Goal: Information Seeking & Learning: Learn about a topic

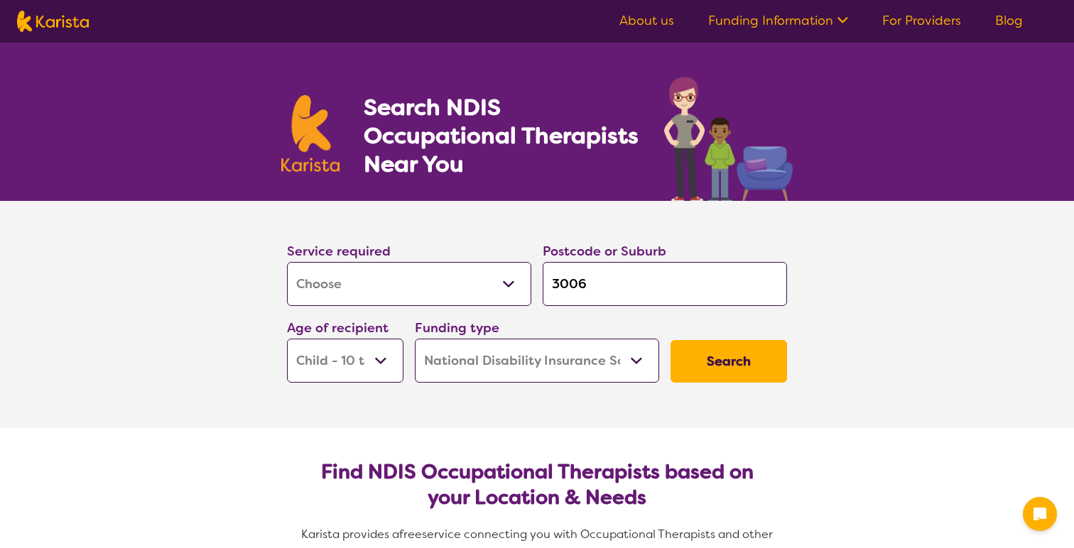
select select "[MEDICAL_DATA]"
select select "CH"
select select "NDIS"
select select "[MEDICAL_DATA]"
select select "CH"
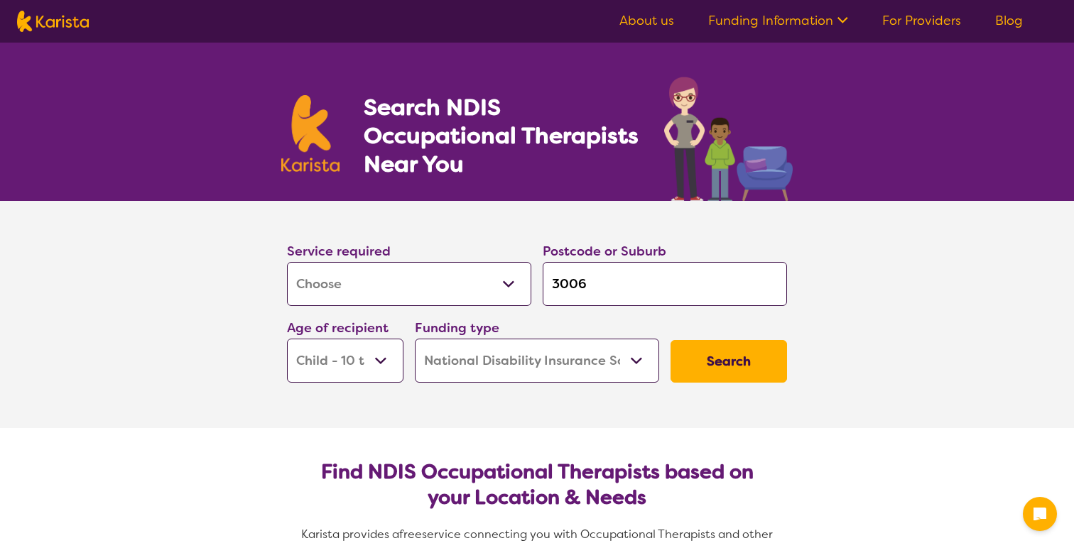
select select "NDIS"
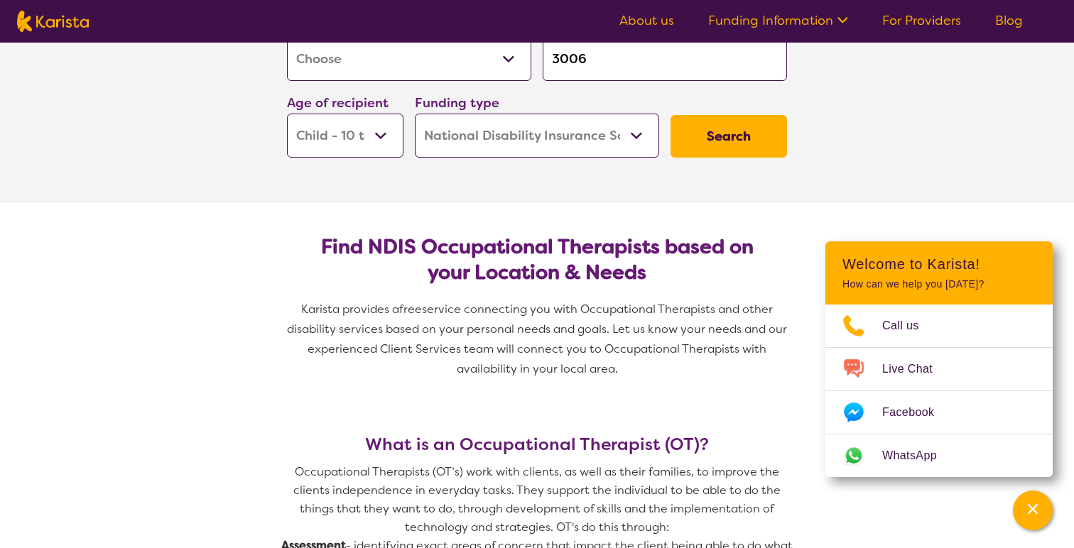
scroll to position [54, 0]
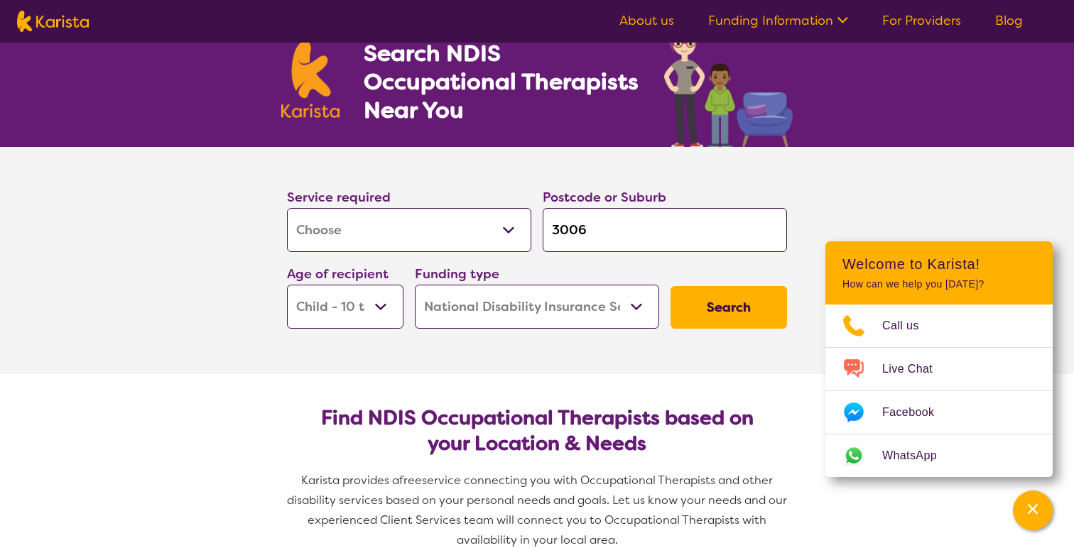
click at [63, 24] on img at bounding box center [53, 21] width 72 height 21
select select "[MEDICAL_DATA]"
select select "CH"
select select "NDIS"
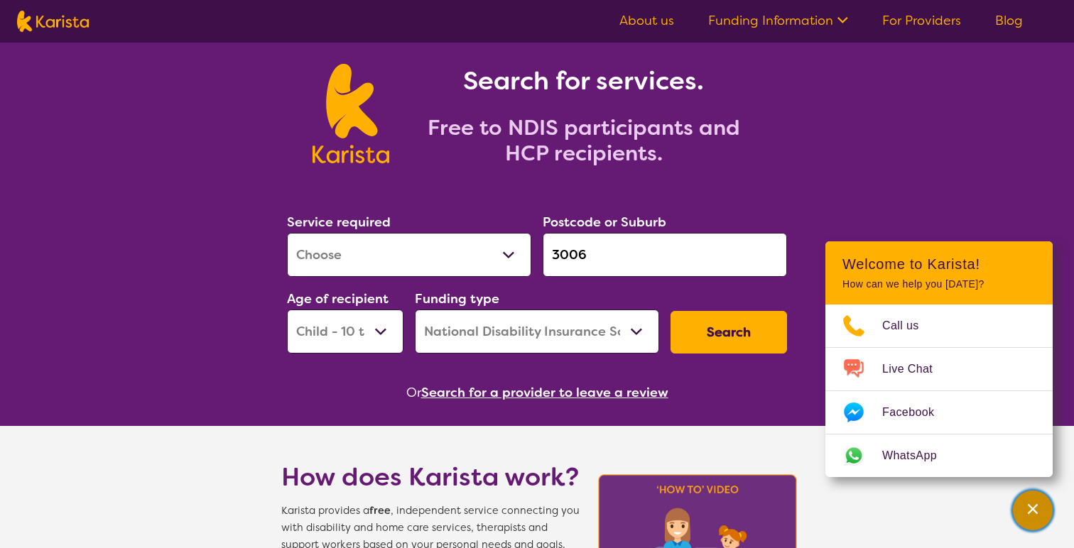
click at [1034, 527] on button "Channel Menu" at bounding box center [1033, 511] width 40 height 40
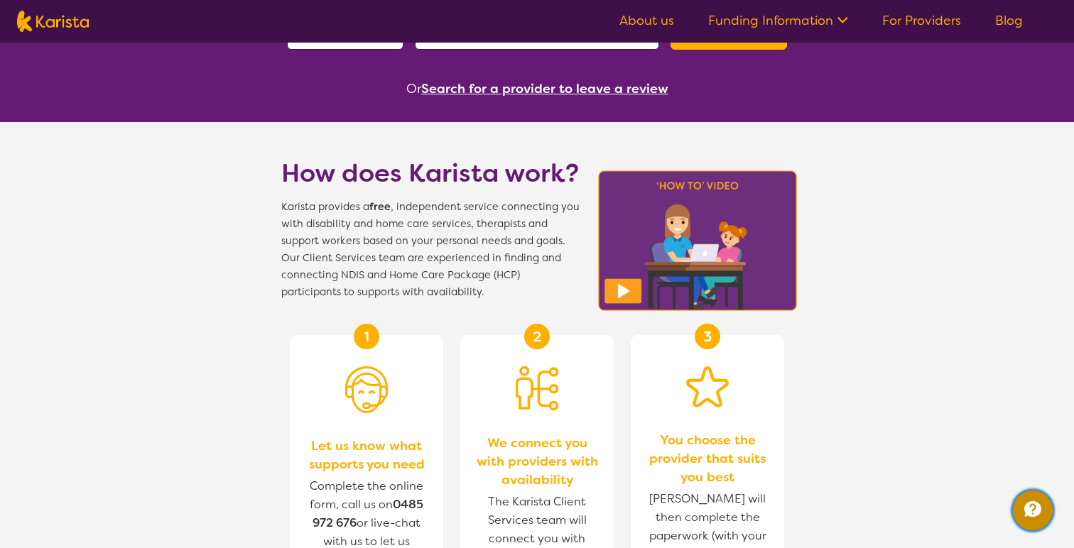
scroll to position [0, 0]
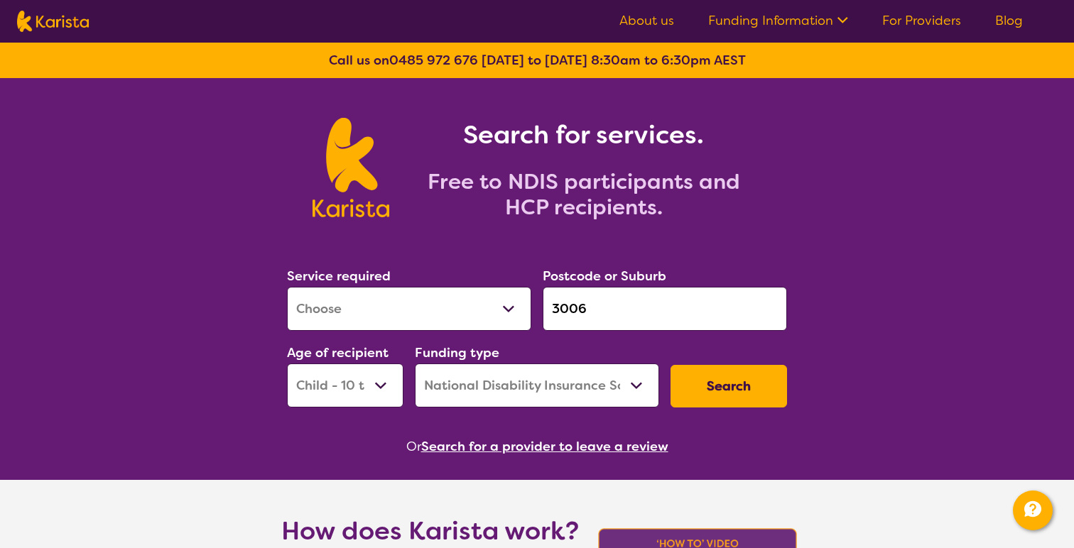
click at [624, 439] on button "Search for a provider to leave a review" at bounding box center [544, 446] width 247 height 21
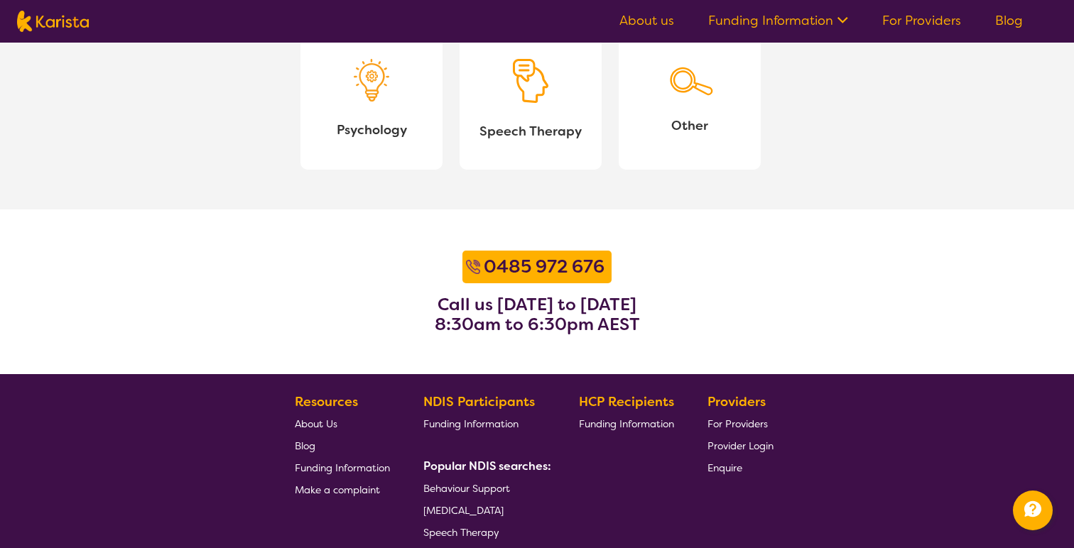
scroll to position [1902, 0]
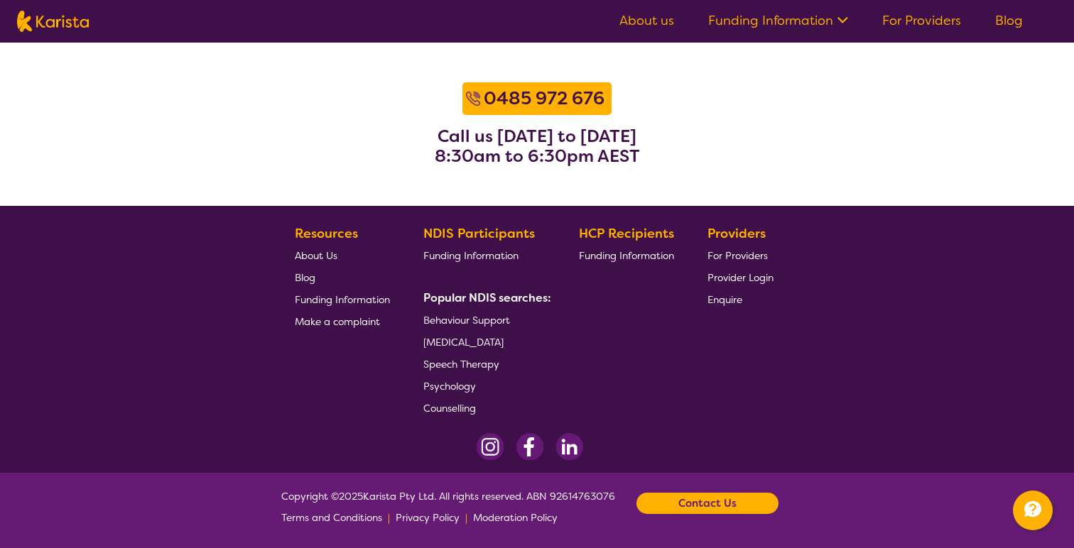
click at [727, 503] on b "Contact Us" at bounding box center [708, 503] width 58 height 21
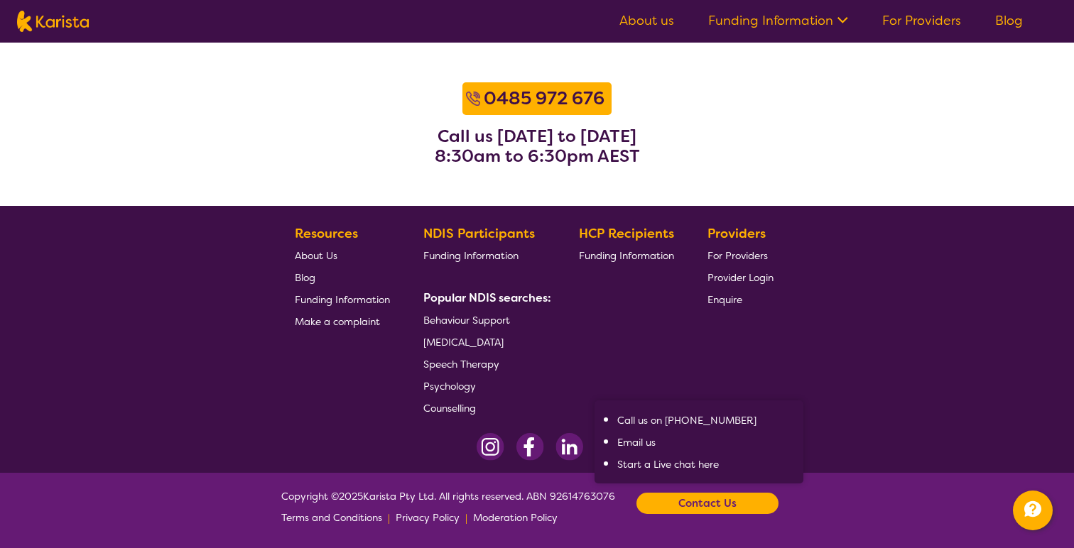
click at [780, 343] on section "Resources About Us Blog Funding Information Make a complaint NDIS Participants …" at bounding box center [537, 315] width 546 height 207
click at [667, 26] on link "About us" at bounding box center [647, 20] width 55 height 17
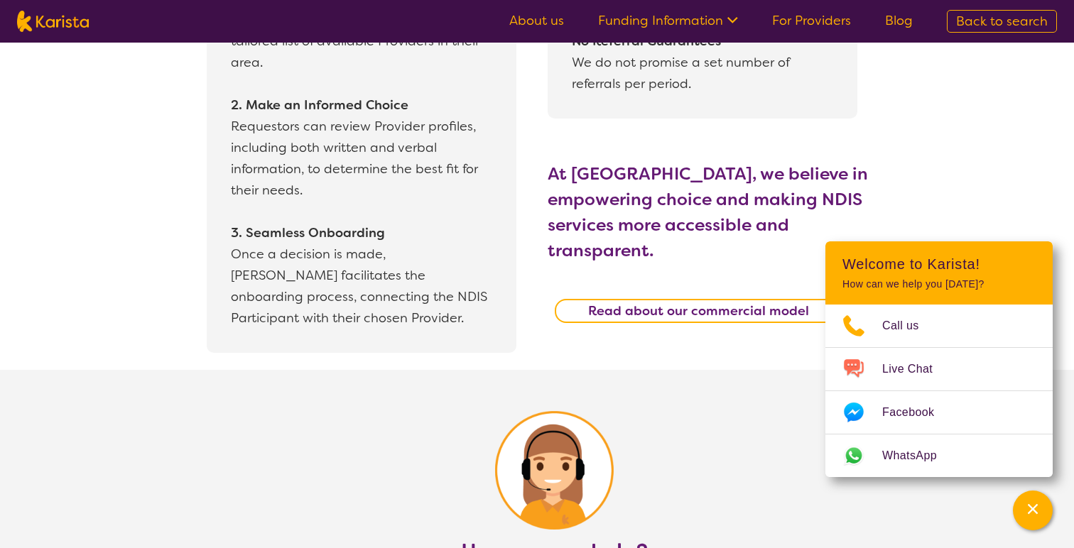
scroll to position [1416, 0]
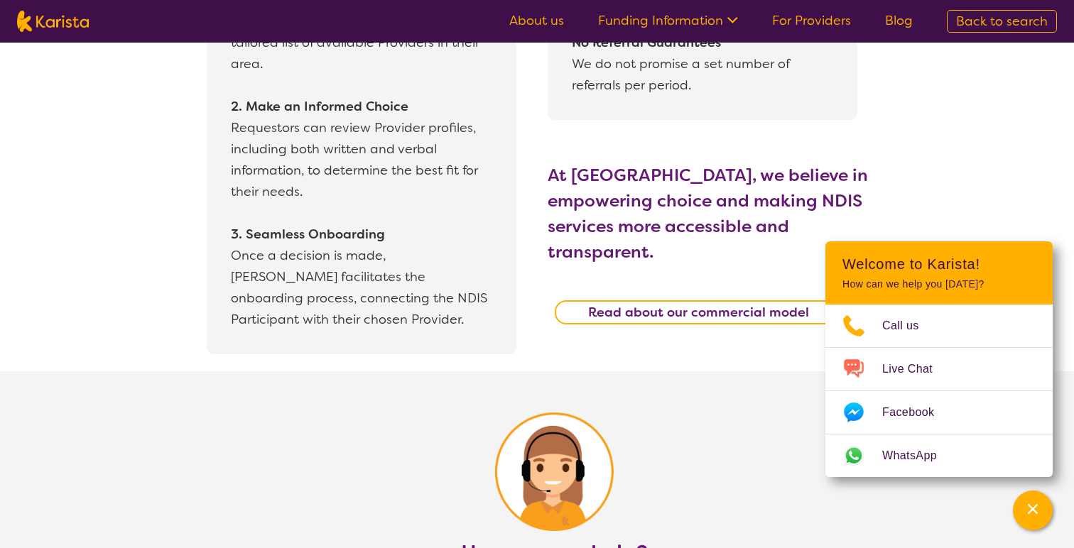
click at [1032, 521] on div "Channel Menu" at bounding box center [1033, 510] width 28 height 31
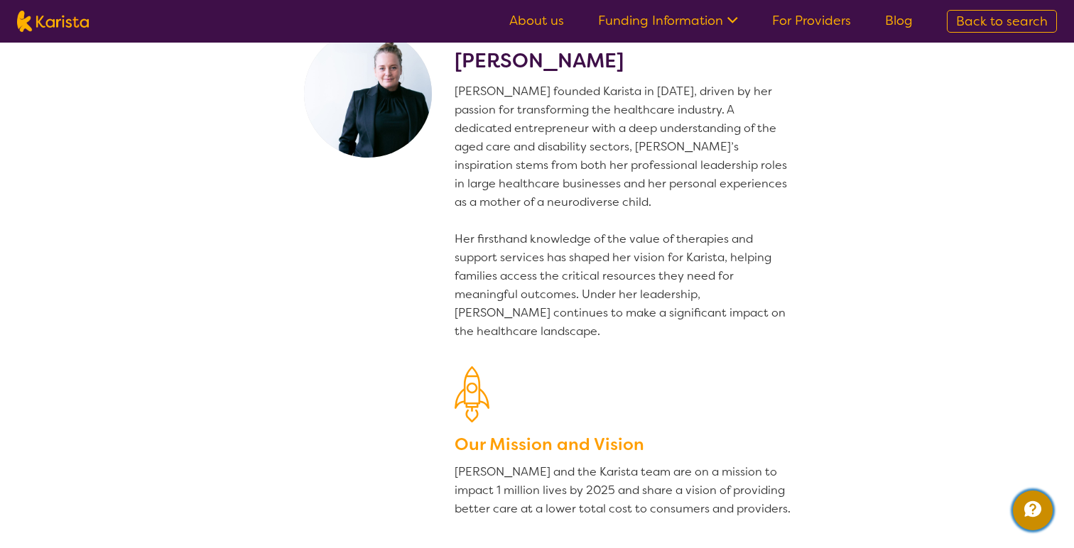
scroll to position [0, 0]
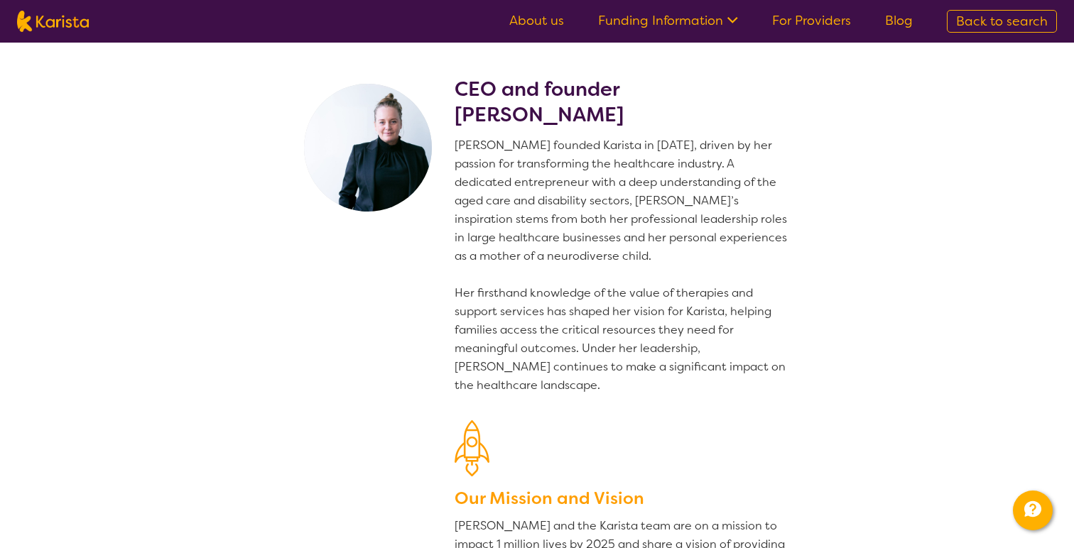
click at [812, 22] on link "For Providers" at bounding box center [811, 20] width 79 height 17
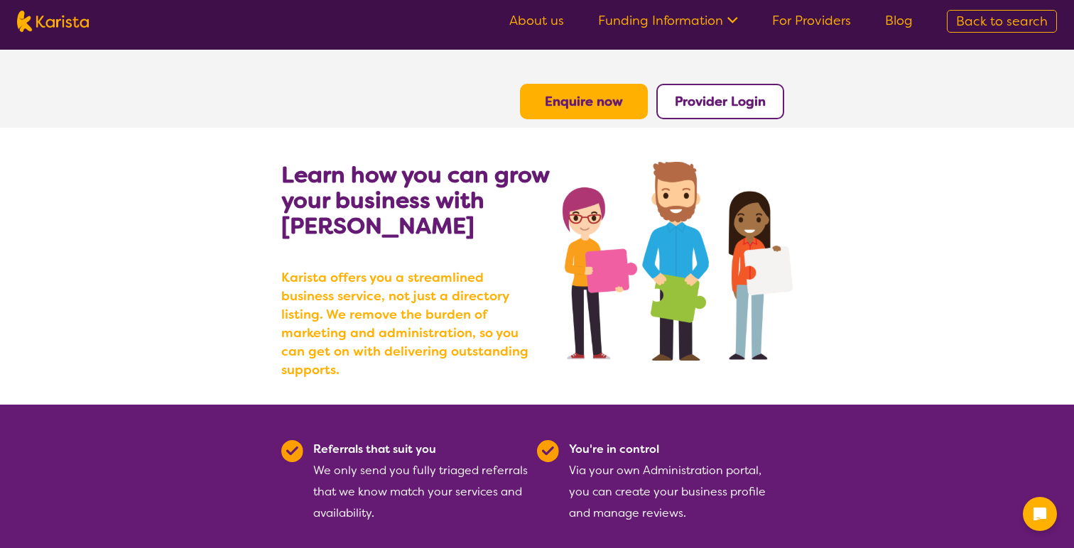
click at [861, 171] on section "Learn how you can grow your business with [PERSON_NAME] [PERSON_NAME] offers yo…" at bounding box center [537, 266] width 1074 height 277
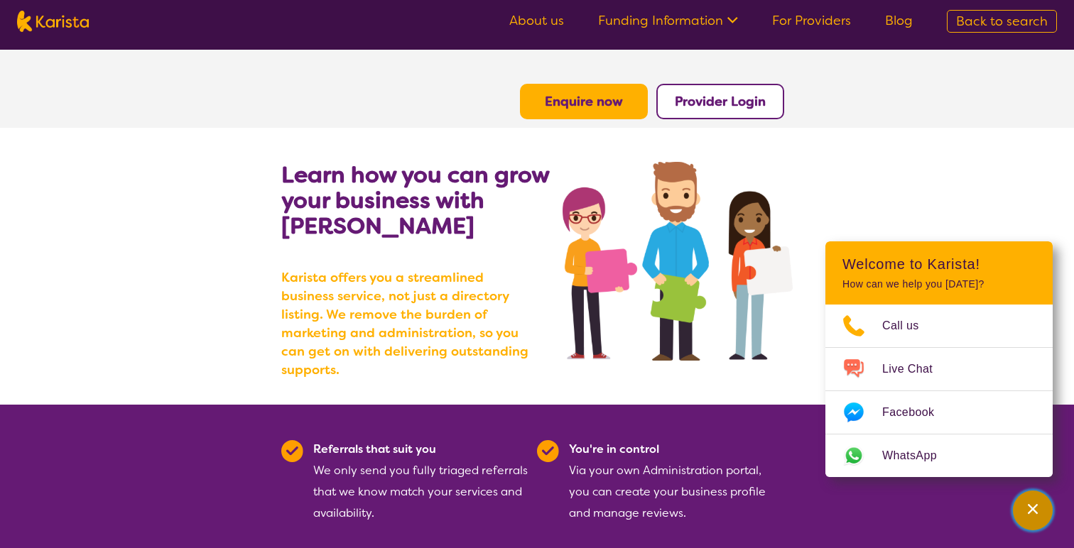
click at [1038, 498] on div "Channel Menu" at bounding box center [1033, 510] width 28 height 31
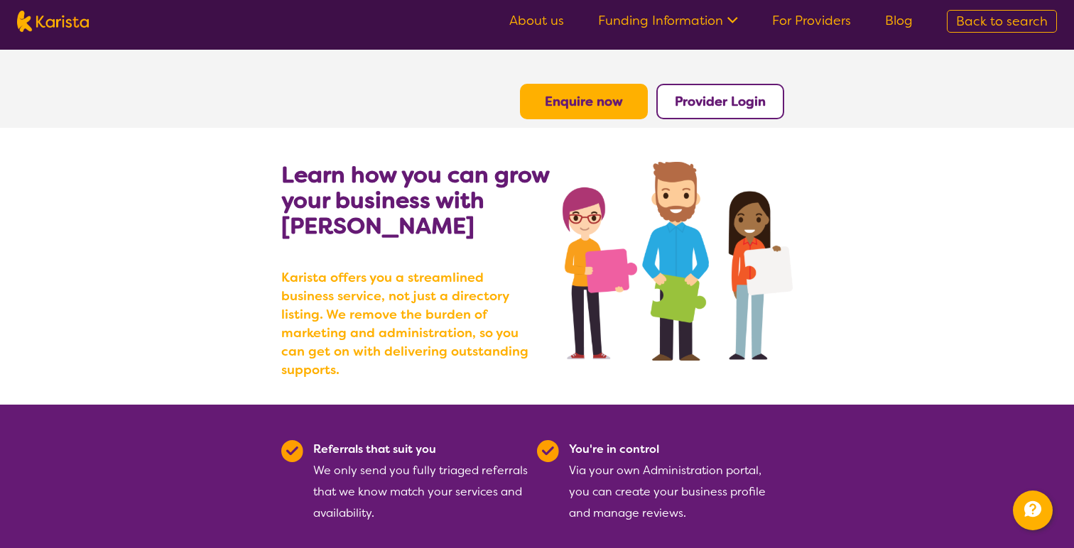
click at [44, 17] on img at bounding box center [53, 21] width 72 height 21
select select "NDIS"
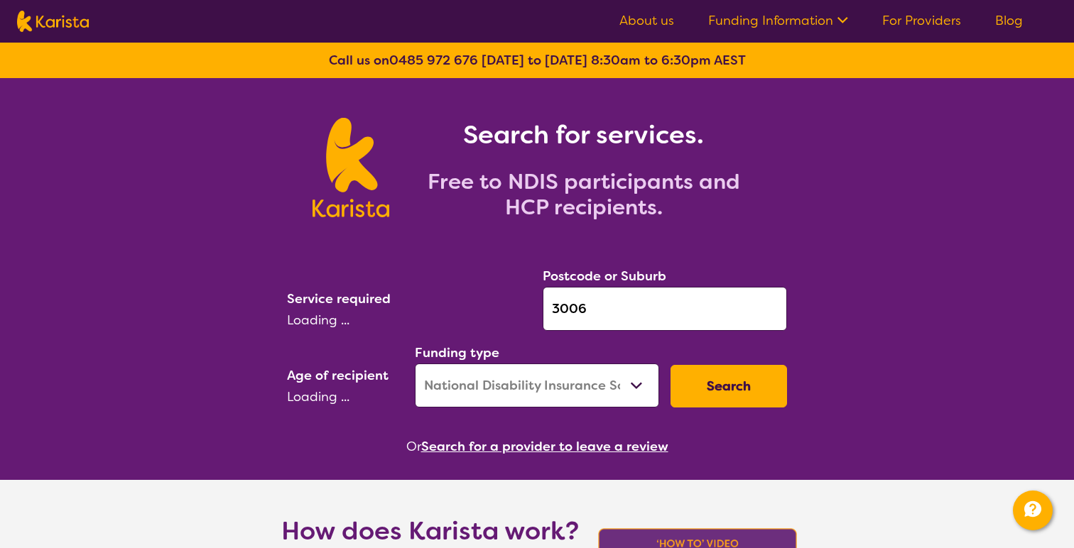
select select "[MEDICAL_DATA]"
select select "CH"
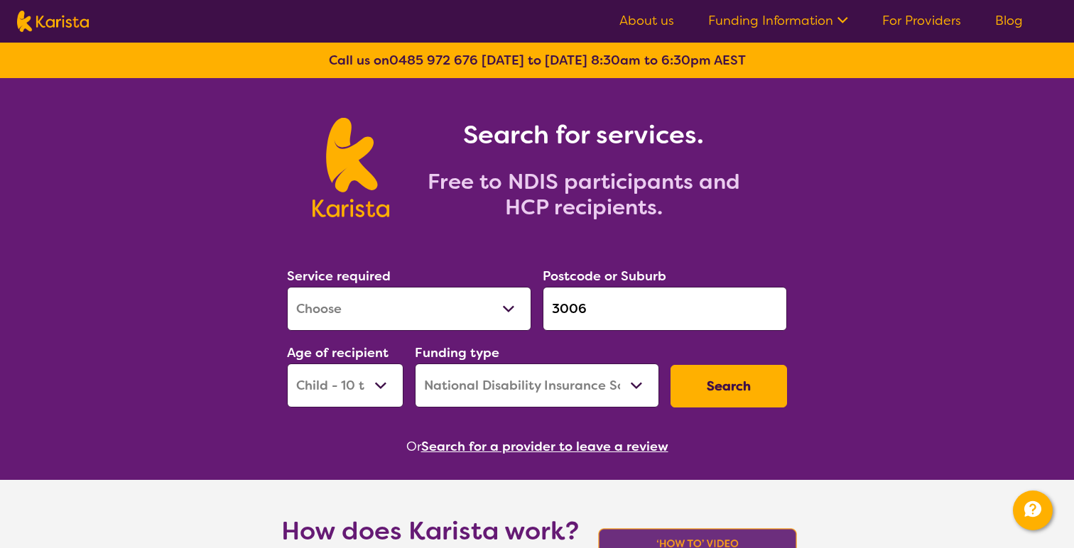
click at [377, 379] on select "Early Childhood - 0 to 9 Child - 10 to 11 Adolescent - 12 to 17 Adult - 18 to 6…" at bounding box center [345, 386] width 117 height 44
select select
click at [287, 364] on select "Early Childhood - 0 to 9 Child - 10 to 11 Adolescent - 12 to 17 Adult - 18 to 6…" at bounding box center [345, 386] width 117 height 44
click at [571, 377] on select "Home Care Package (HCP) National Disability Insurance Scheme (NDIS) I don't know" at bounding box center [537, 386] width 244 height 44
select select
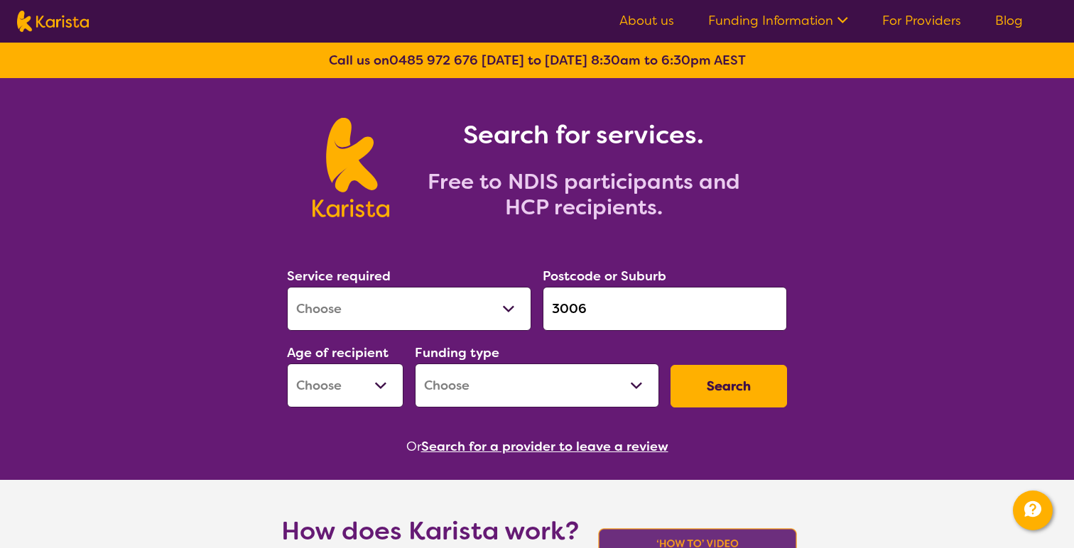
click at [415, 364] on select "Home Care Package (HCP) National Disability Insurance Scheme (NDIS) I don't know" at bounding box center [537, 386] width 244 height 44
click at [414, 305] on select "Allied Health Assistant Assessment ([MEDICAL_DATA] or [MEDICAL_DATA]) Behaviour…" at bounding box center [409, 309] width 244 height 44
click at [287, 287] on select "Allied Health Assistant Assessment ([MEDICAL_DATA] or [MEDICAL_DATA]) Behaviour…" at bounding box center [409, 309] width 244 height 44
click at [743, 389] on button "Search" at bounding box center [729, 386] width 117 height 43
click at [388, 398] on select "Early Childhood - 0 to 9 Child - 10 to 11 Adolescent - 12 to 17 Adult - 18 to 6…" at bounding box center [345, 386] width 117 height 44
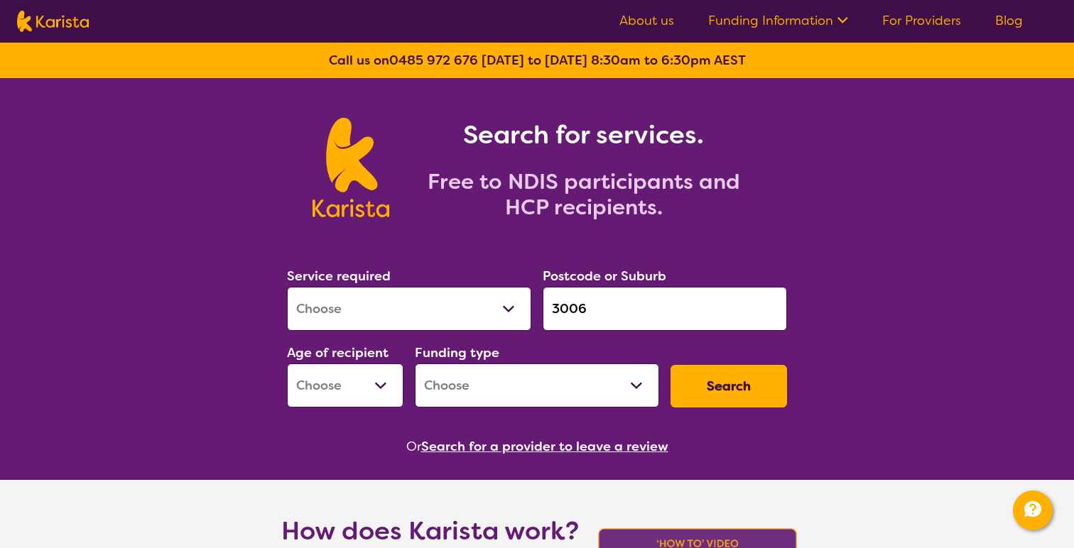
select select "EC"
click at [287, 364] on select "Early Childhood - 0 to 9 Child - 10 to 11 Adolescent - 12 to 17 Adult - 18 to 6…" at bounding box center [345, 386] width 117 height 44
click at [698, 382] on button "Search" at bounding box center [729, 386] width 117 height 43
click at [836, 16] on icon at bounding box center [840, 18] width 15 height 15
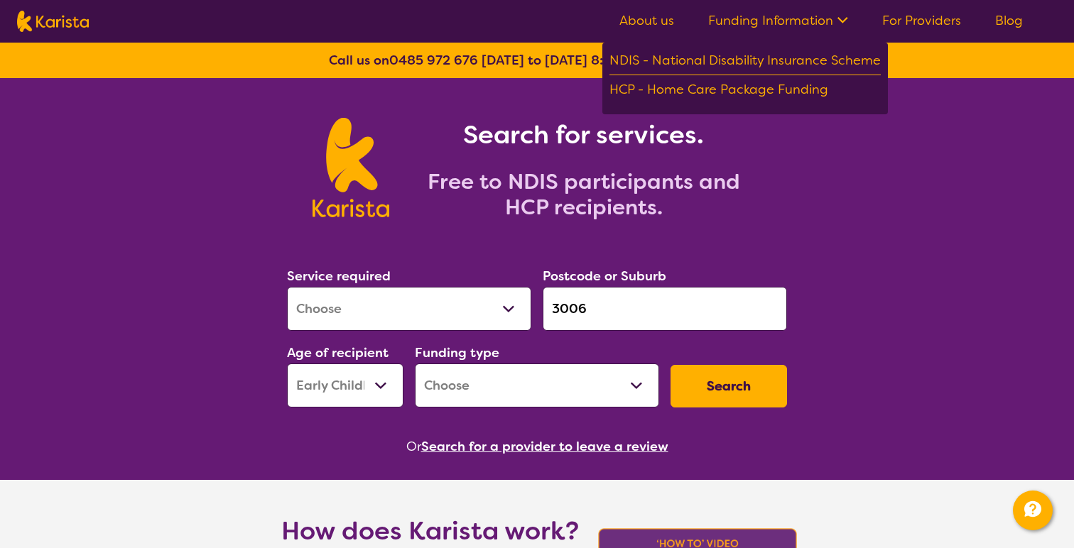
click at [837, 20] on icon at bounding box center [840, 18] width 15 height 15
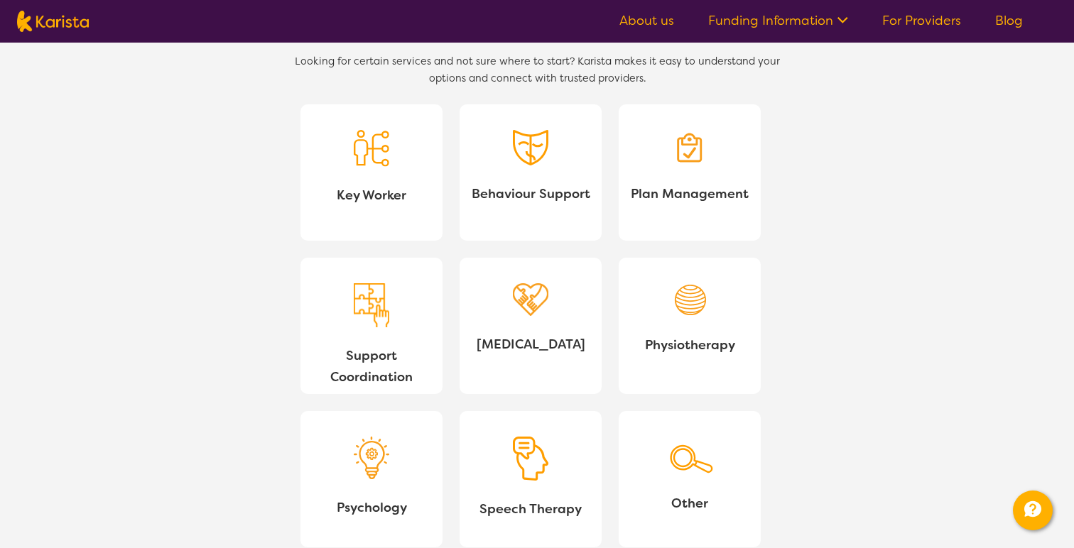
scroll to position [1835, 0]
